Goal: Navigation & Orientation: Understand site structure

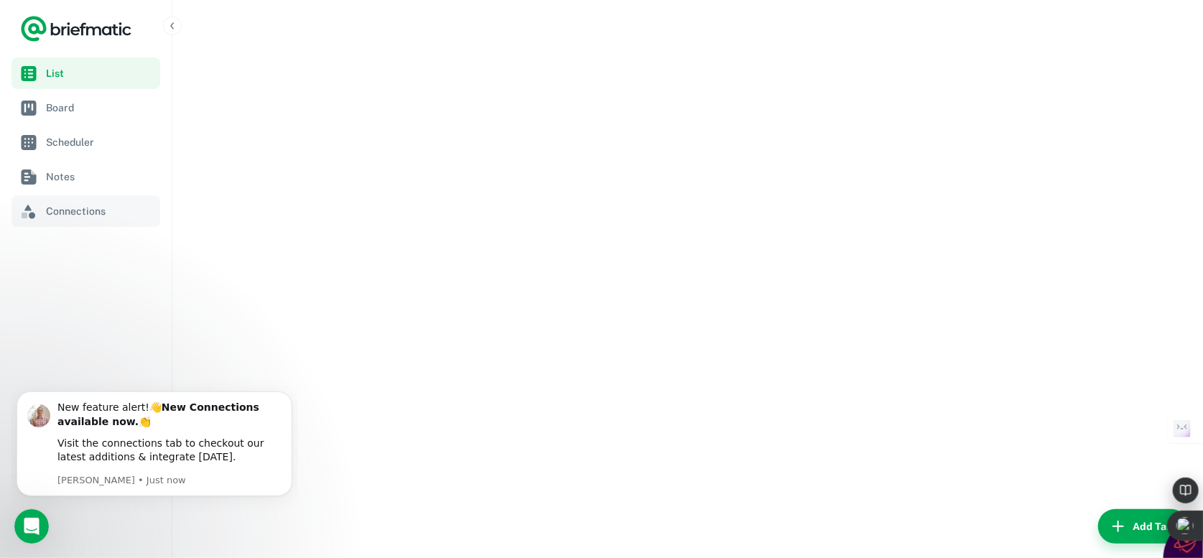
click at [68, 213] on span "Connections" at bounding box center [100, 211] width 108 height 16
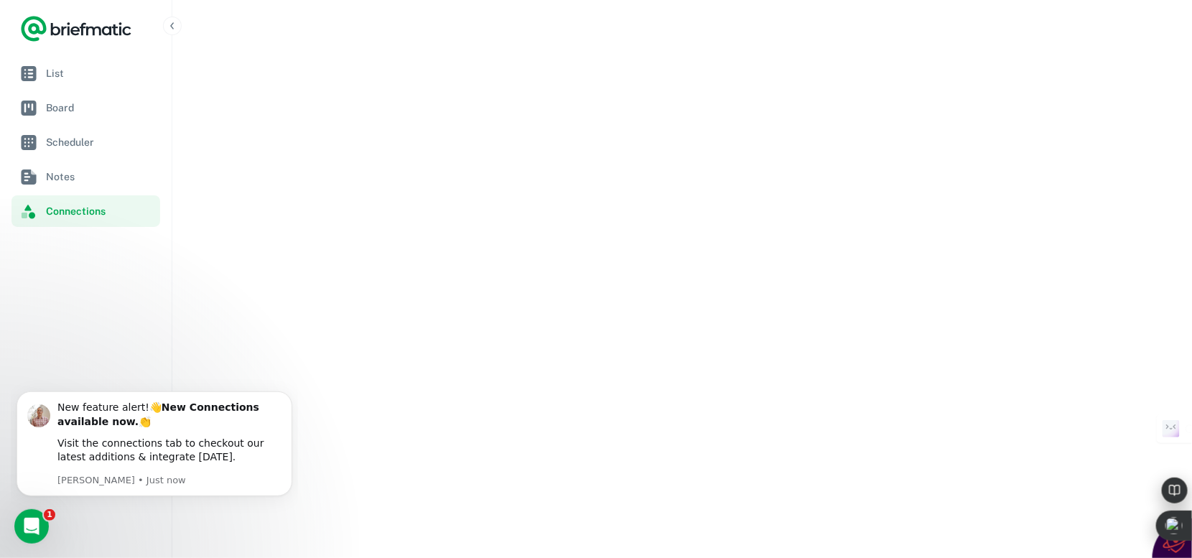
scroll to position [575, 0]
drag, startPoint x: 50, startPoint y: 659, endPoint x: 23, endPoint y: 514, distance: 147.6
click at [41, 520] on div "Open Intercom Messenger" at bounding box center [29, 524] width 47 height 47
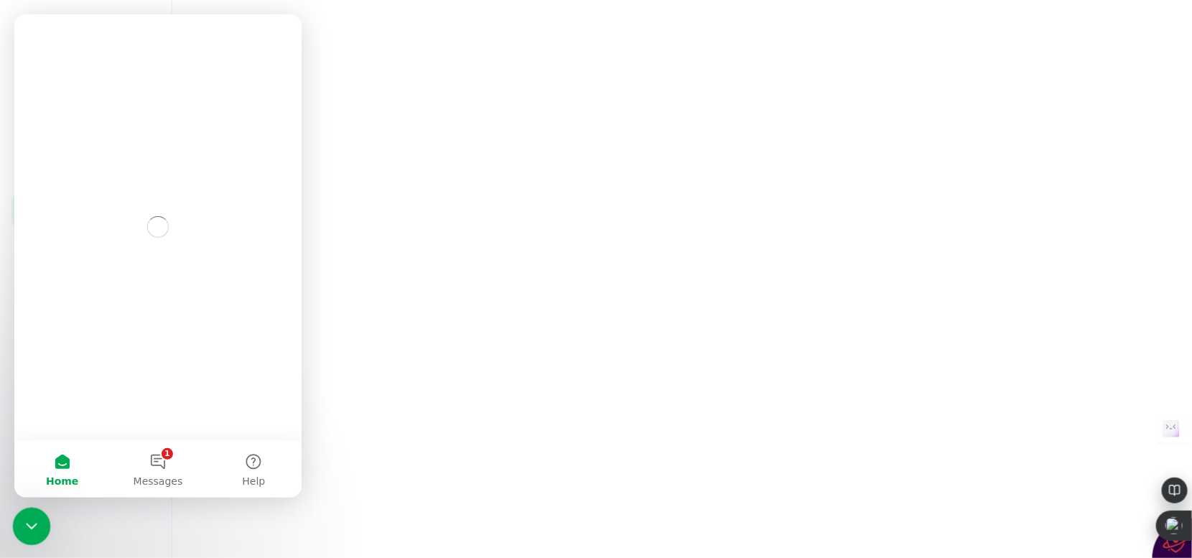
scroll to position [0, 0]
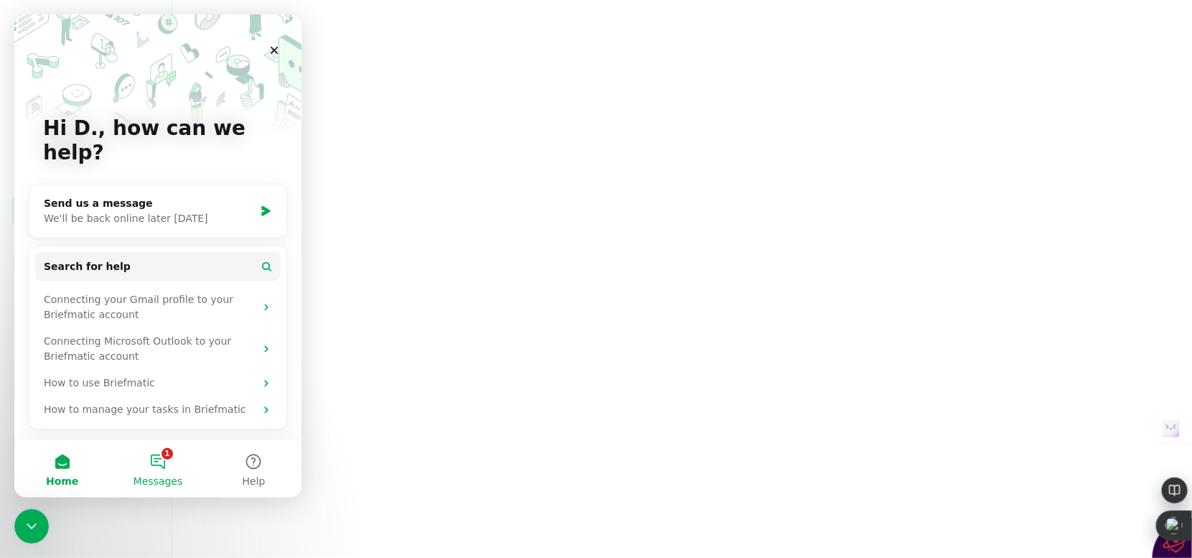
click at [145, 461] on button "1 Messages" at bounding box center [158, 468] width 96 height 57
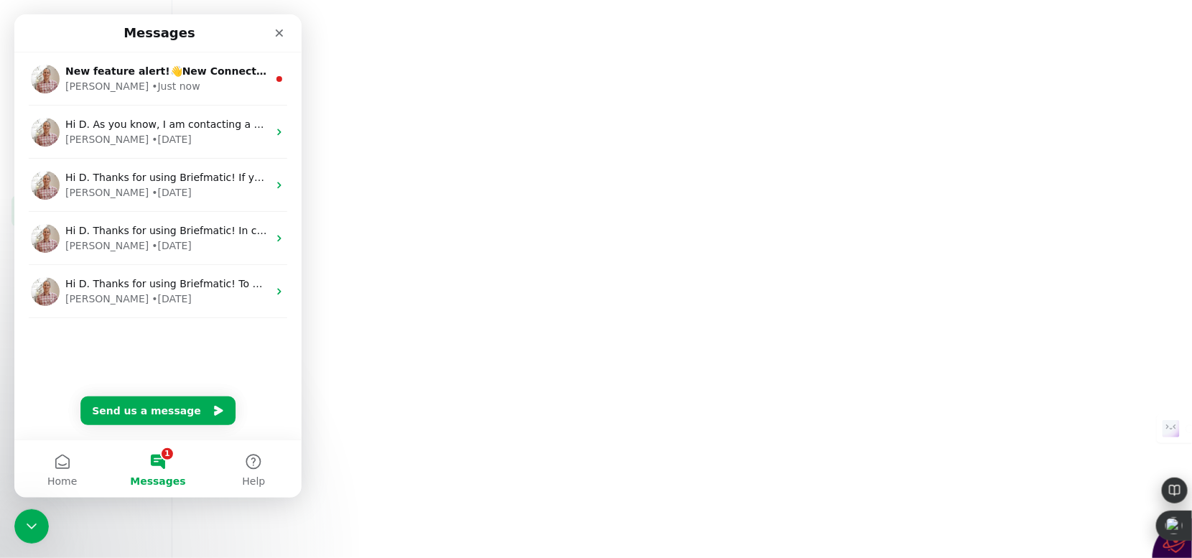
scroll to position [575, 0]
click at [282, 32] on icon "Close" at bounding box center [279, 32] width 11 height 11
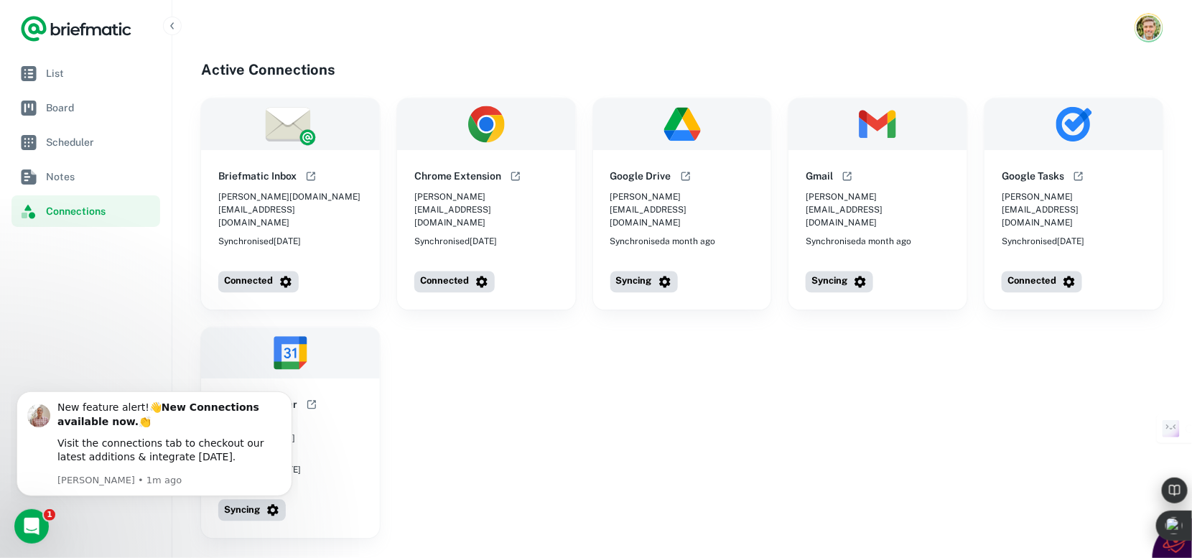
scroll to position [1149, 0]
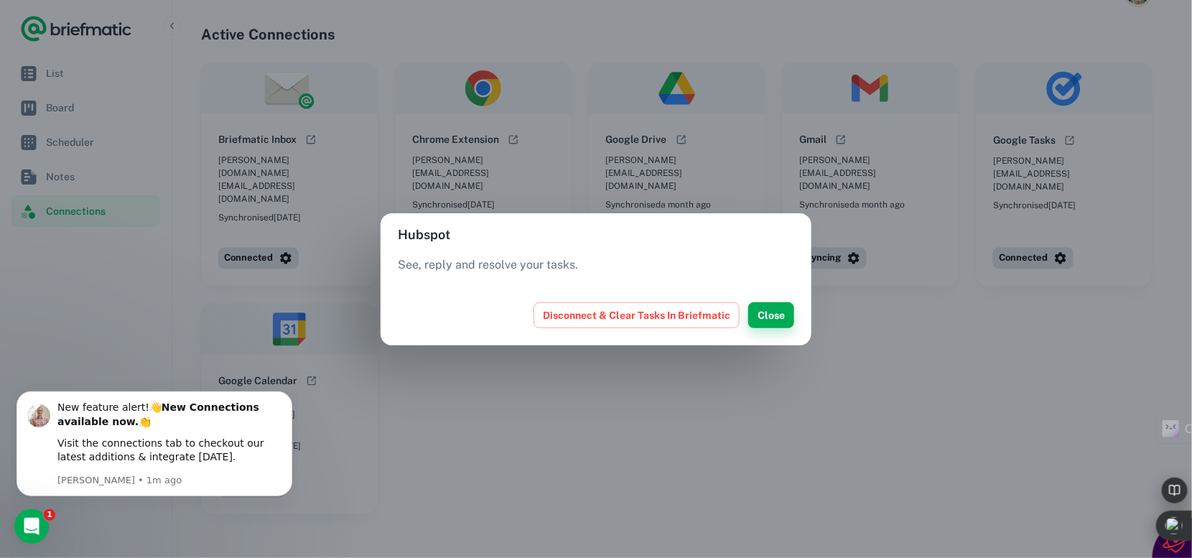
click at [779, 316] on button "Close" at bounding box center [771, 315] width 46 height 26
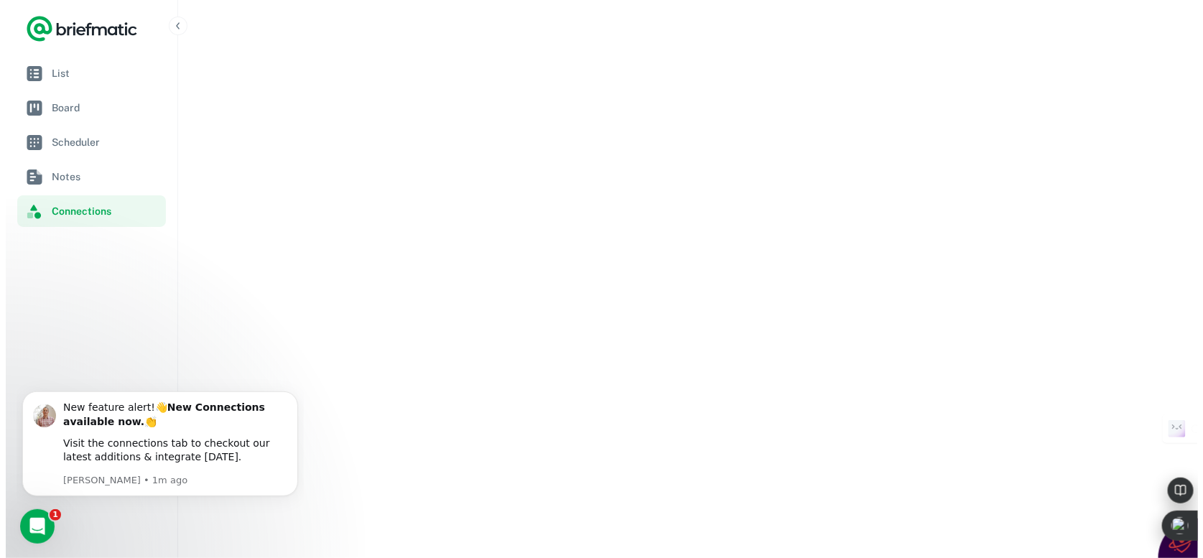
scroll to position [0, 0]
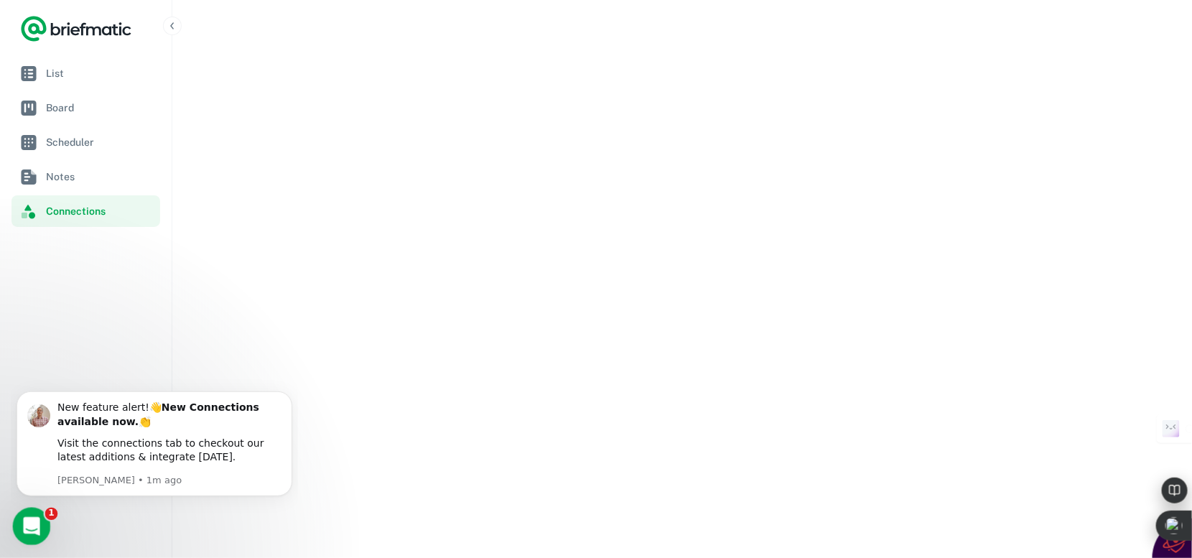
click at [34, 507] on html at bounding box center [29, 524] width 34 height 34
click at [137, 447] on div "Visit the connections tab to checkout our latest additions & integrate [DATE]." at bounding box center [169, 450] width 224 height 28
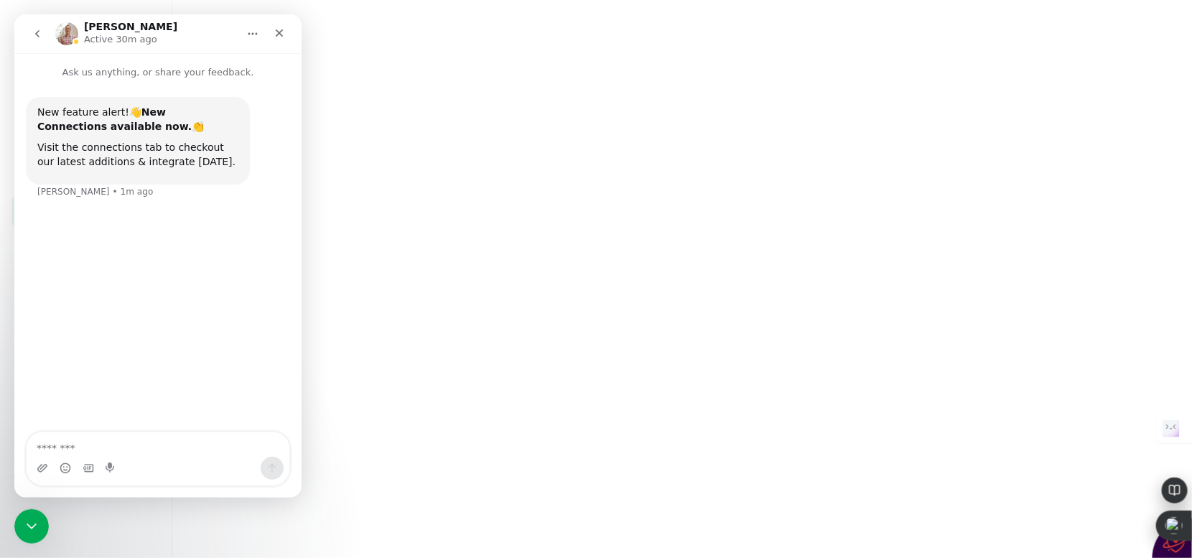
click at [114, 149] on div "Visit the connections tab to checkout our latest additions & integrate [DATE]." at bounding box center [137, 155] width 201 height 28
click at [86, 119] on b "New Connections available now." at bounding box center [114, 119] width 154 height 26
click at [162, 117] on b "New Connections available now." at bounding box center [114, 119] width 154 height 26
click at [101, 30] on h1 "[PERSON_NAME]" at bounding box center [130, 27] width 93 height 11
click at [251, 34] on icon "Home" at bounding box center [252, 33] width 11 height 11
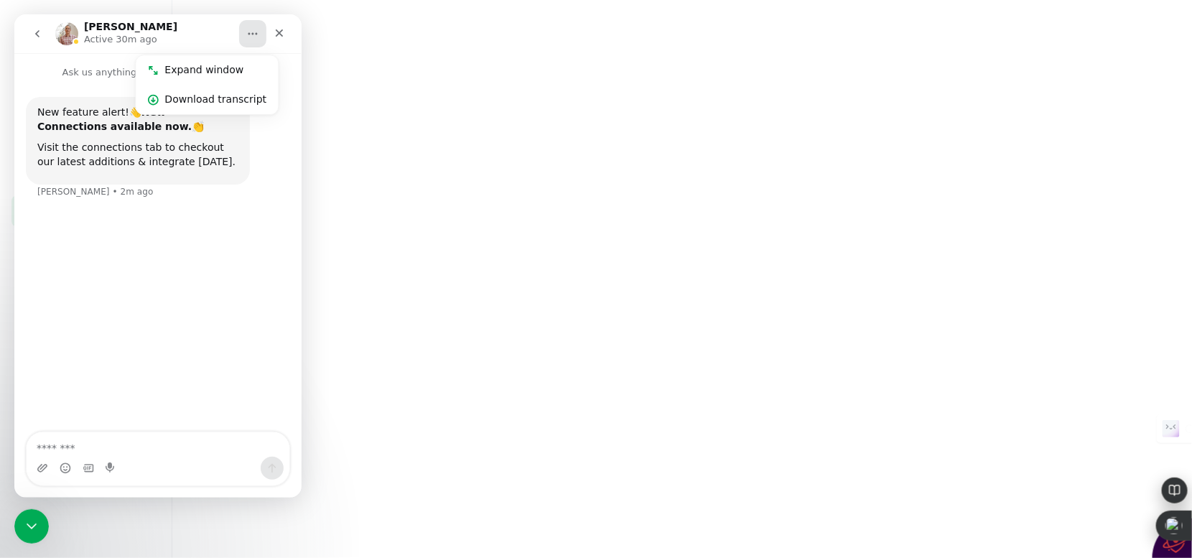
click at [267, 27] on div "Close" at bounding box center [279, 33] width 26 height 26
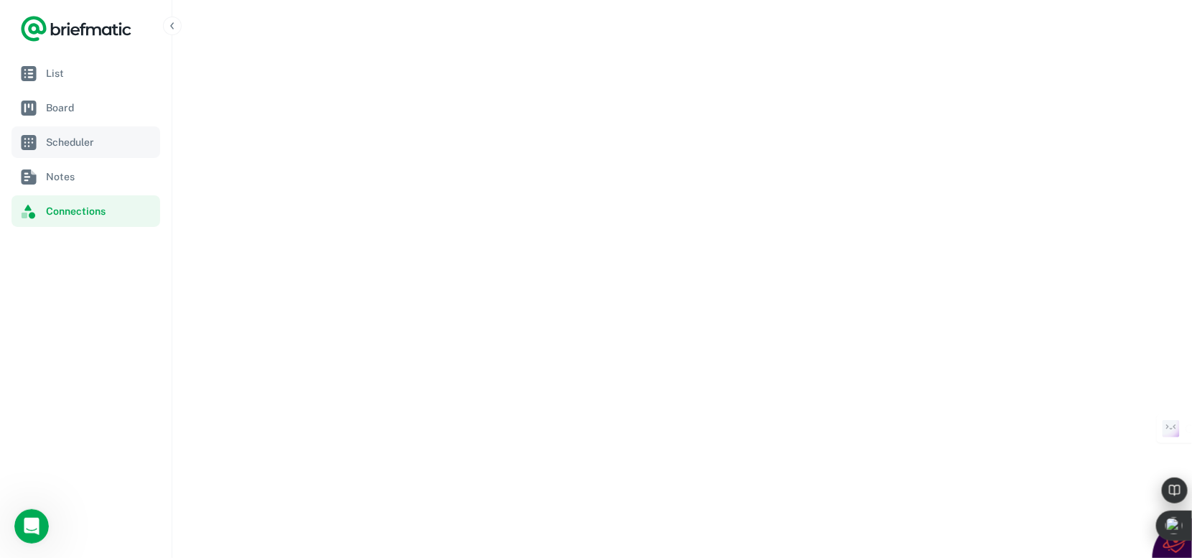
click at [60, 177] on span "Notes" at bounding box center [100, 177] width 108 height 16
click at [62, 101] on span "Board" at bounding box center [100, 108] width 108 height 16
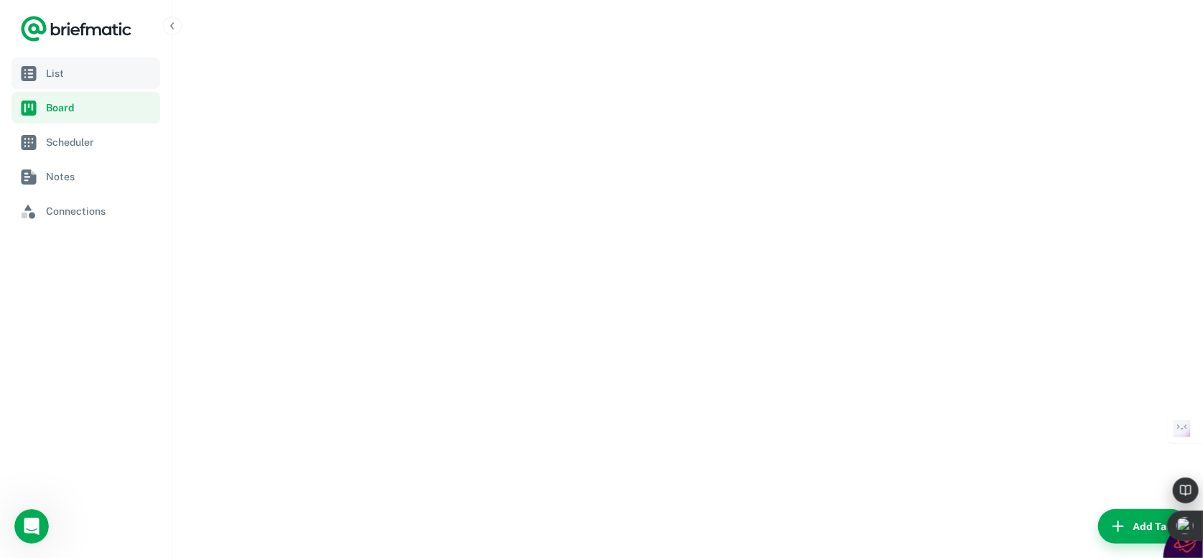
click at [54, 70] on span "List" at bounding box center [100, 73] width 108 height 16
click at [62, 136] on span "Scheduler" at bounding box center [100, 142] width 108 height 16
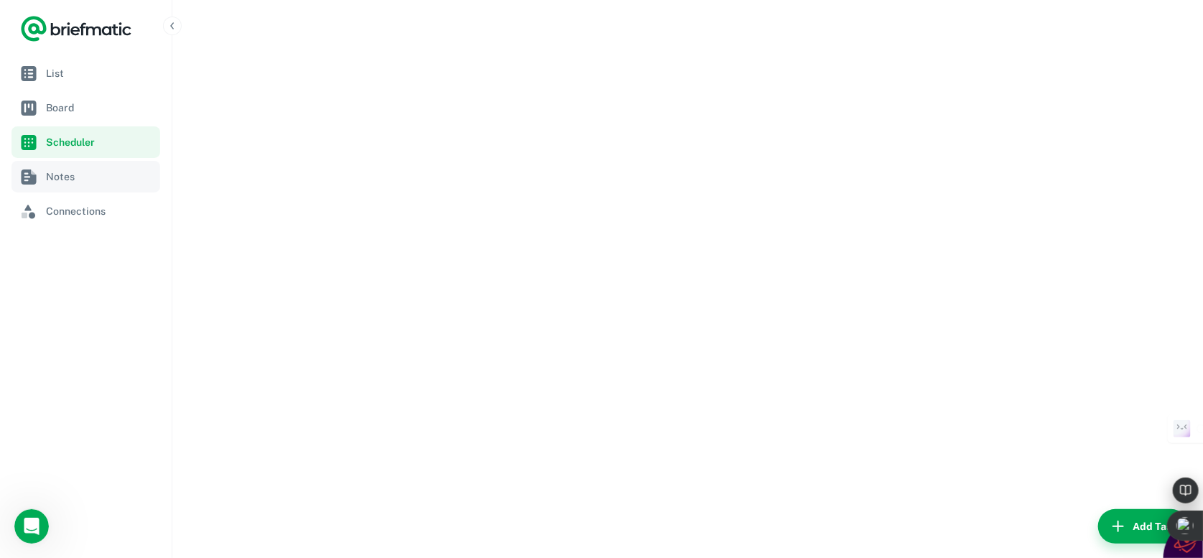
scroll to position [215, 0]
click at [62, 174] on span "Notes" at bounding box center [100, 177] width 108 height 16
click at [57, 141] on span "Scheduler" at bounding box center [100, 142] width 108 height 16
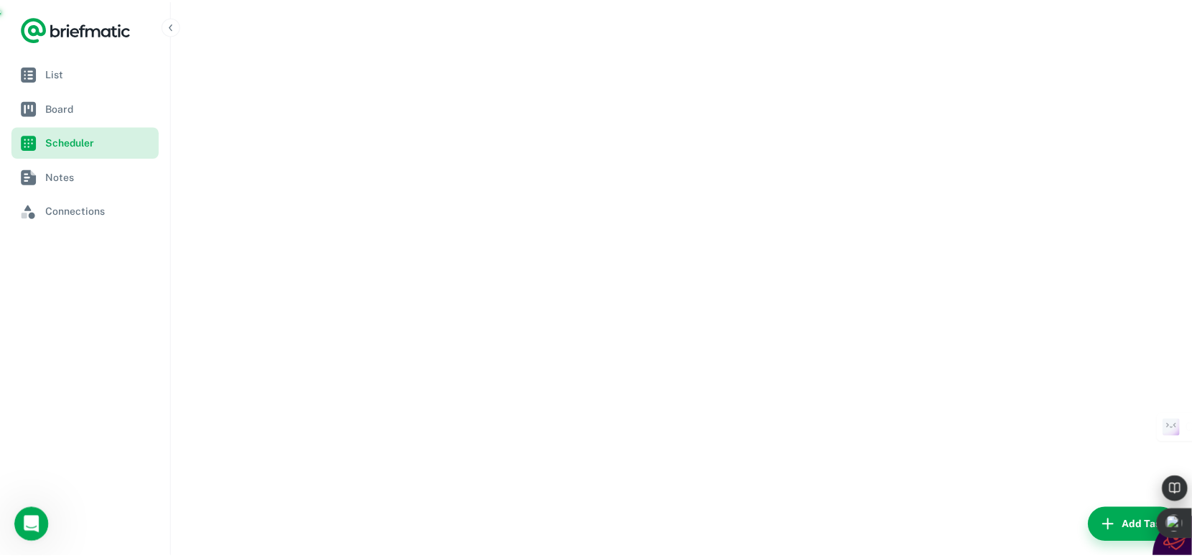
scroll to position [215, 0]
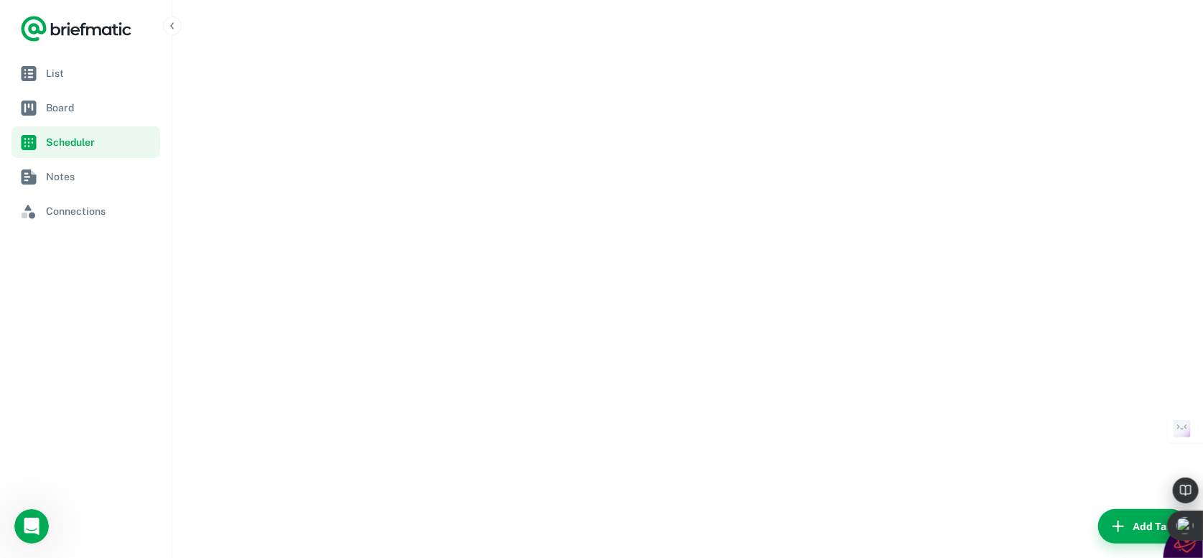
click at [57, 126] on li "Scheduler" at bounding box center [85, 142] width 149 height 32
click at [61, 102] on span "Board" at bounding box center [100, 108] width 108 height 16
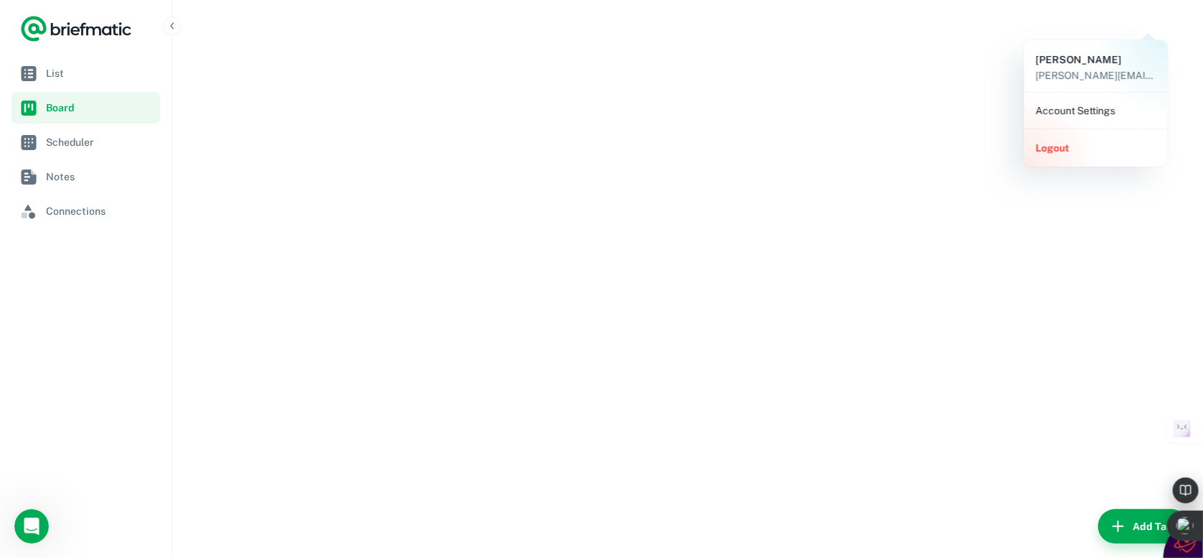
click at [1067, 106] on li "Account Settings" at bounding box center [1096, 110] width 132 height 24
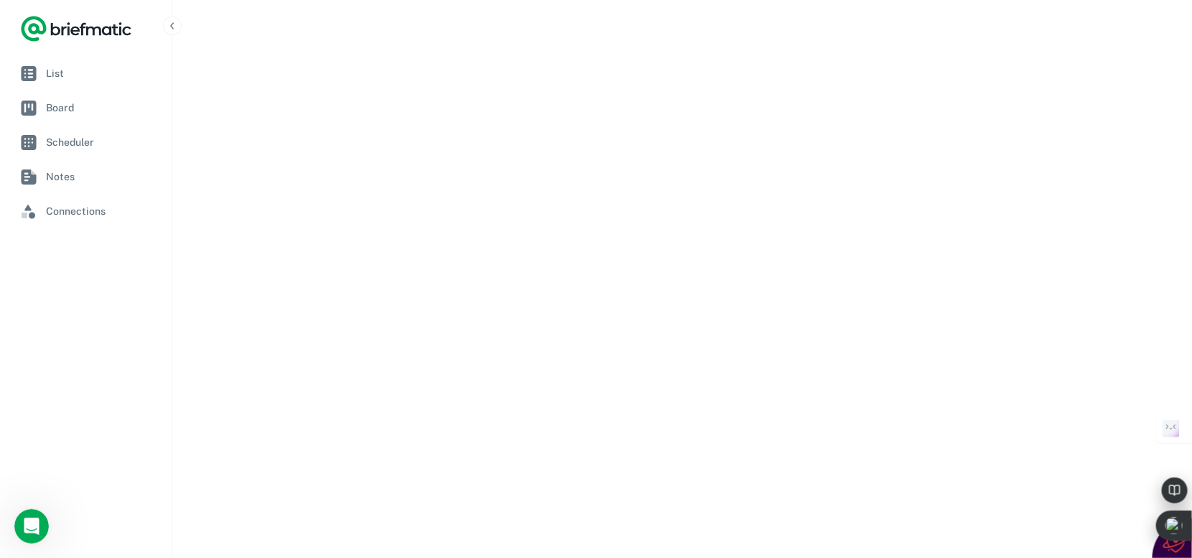
scroll to position [54, 0]
click at [62, 70] on span "List" at bounding box center [100, 73] width 108 height 16
click at [86, 26] on icon "Logo" at bounding box center [76, 28] width 112 height 29
